Goal: Information Seeking & Learning: Learn about a topic

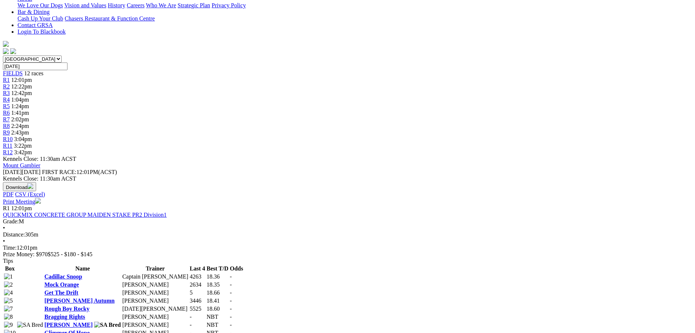
scroll to position [73, 0]
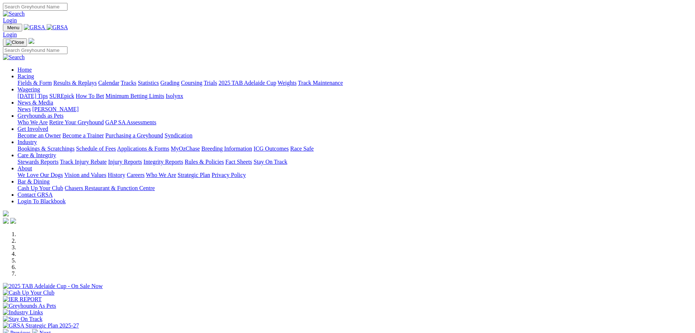
scroll to position [146, 0]
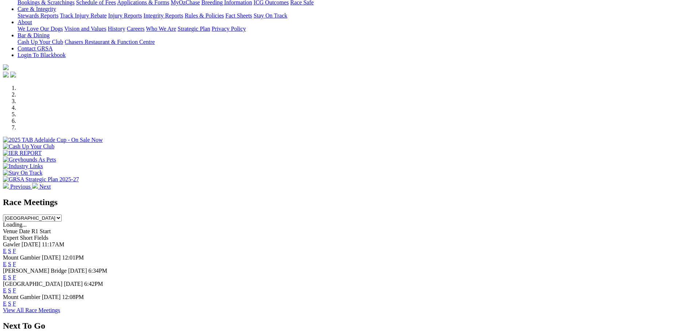
click at [16, 274] on link "F" at bounding box center [14, 277] width 3 height 6
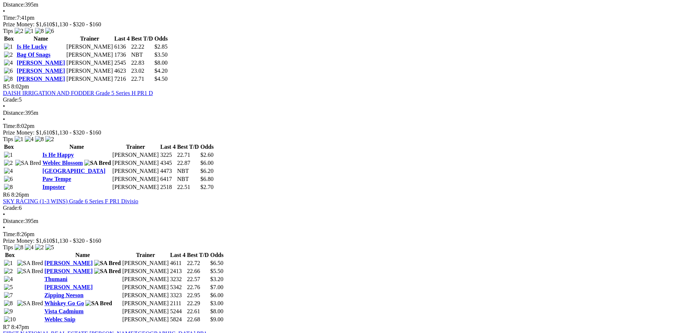
scroll to position [767, 0]
